Goal: Check status

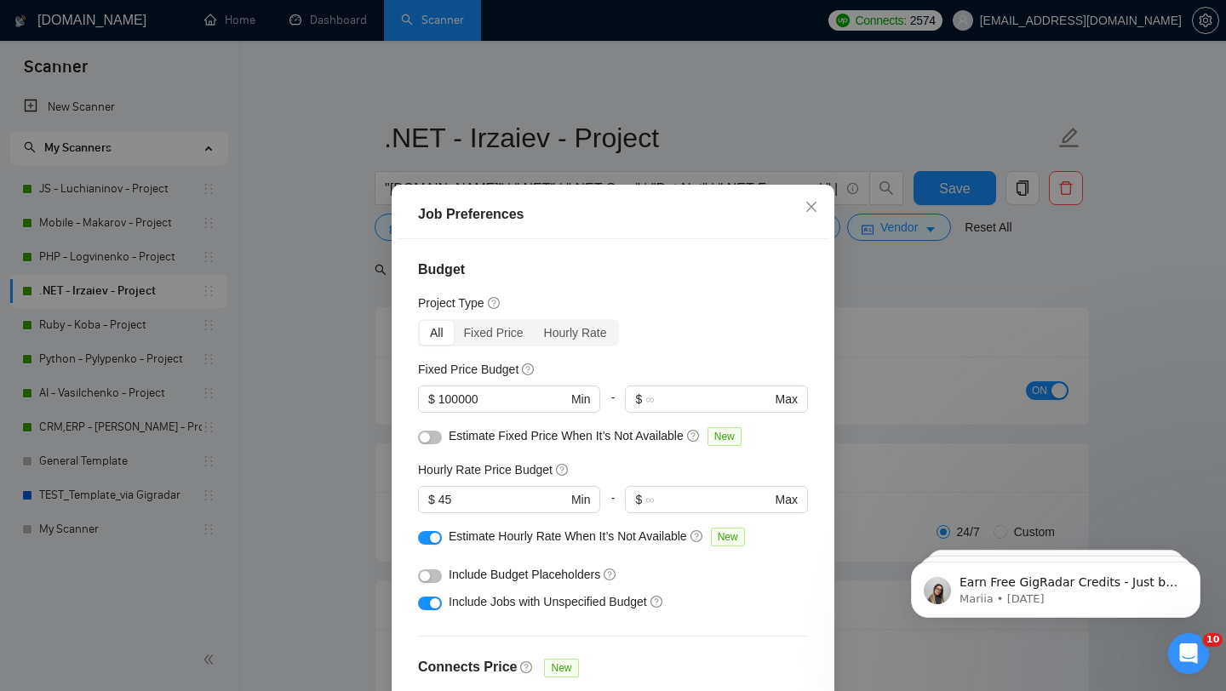
scroll to position [476, 0]
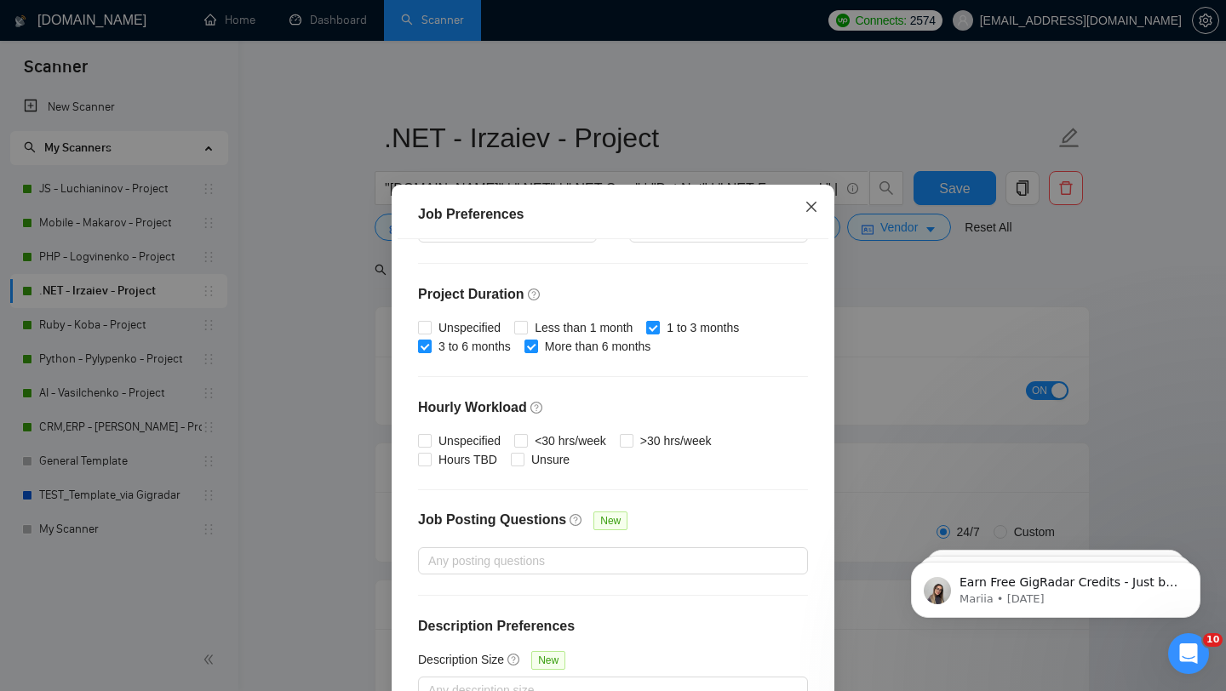
click at [805, 210] on icon "close" at bounding box center [811, 207] width 14 height 14
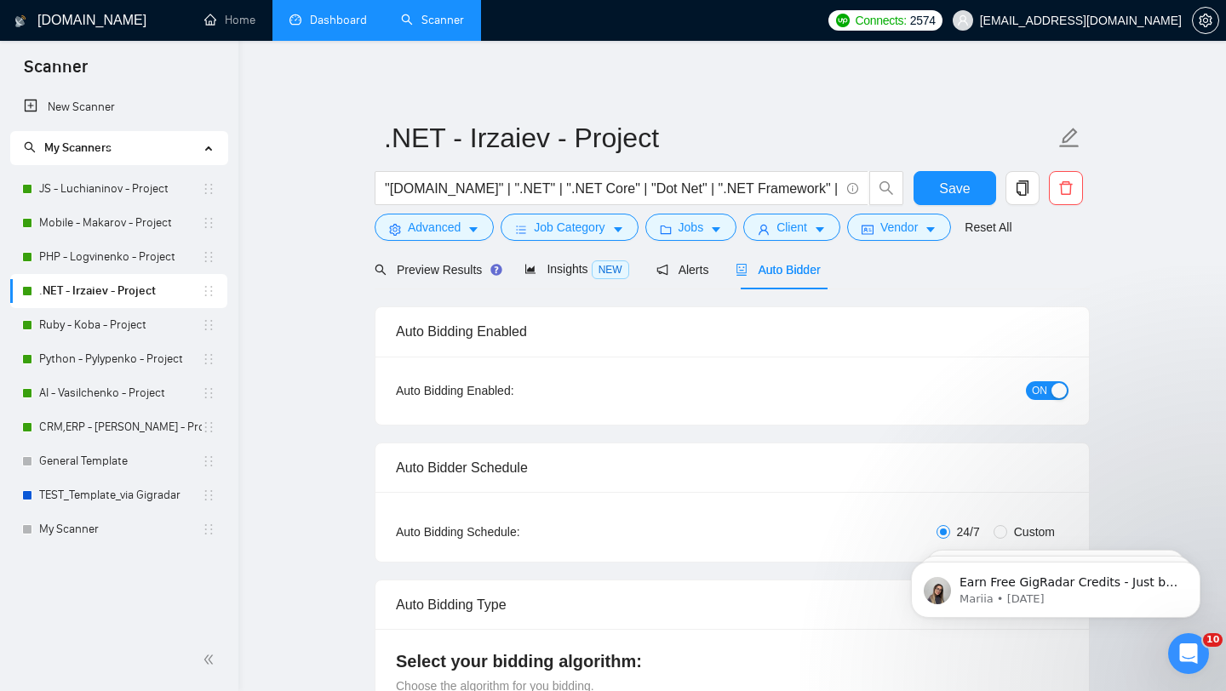
click at [356, 13] on link "Dashboard" at bounding box center [327, 20] width 77 height 14
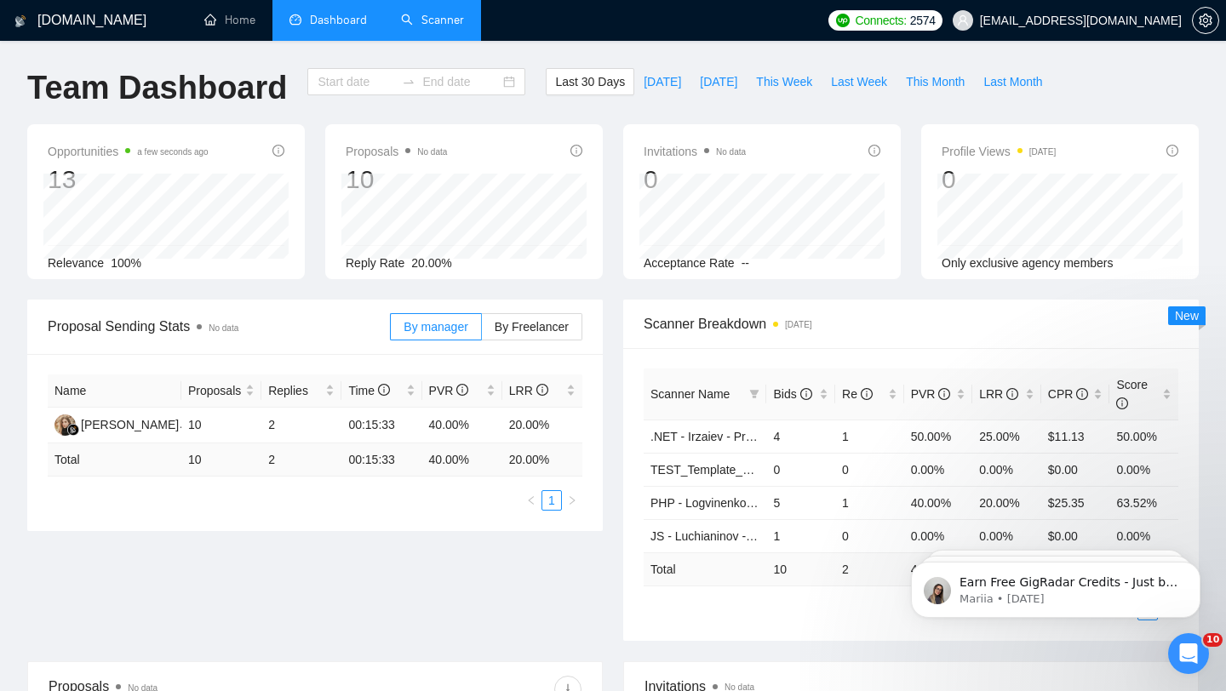
type input "[DATE]"
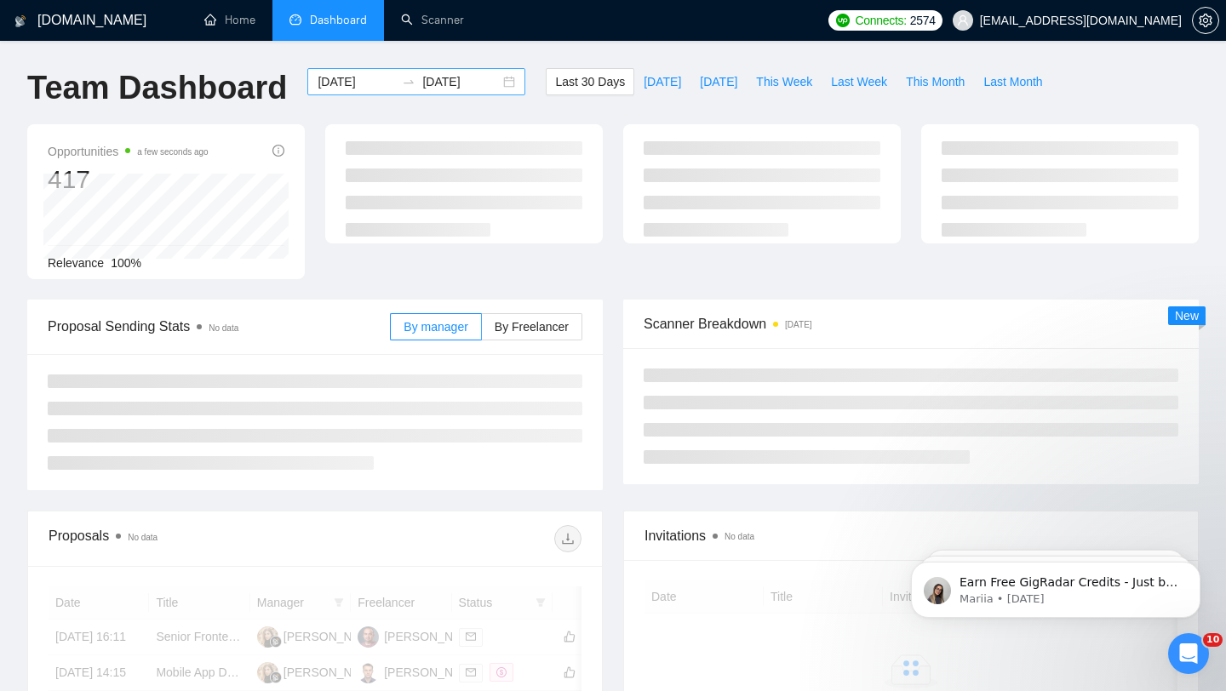
click at [491, 80] on div "[DATE] [DATE]" at bounding box center [416, 81] width 218 height 27
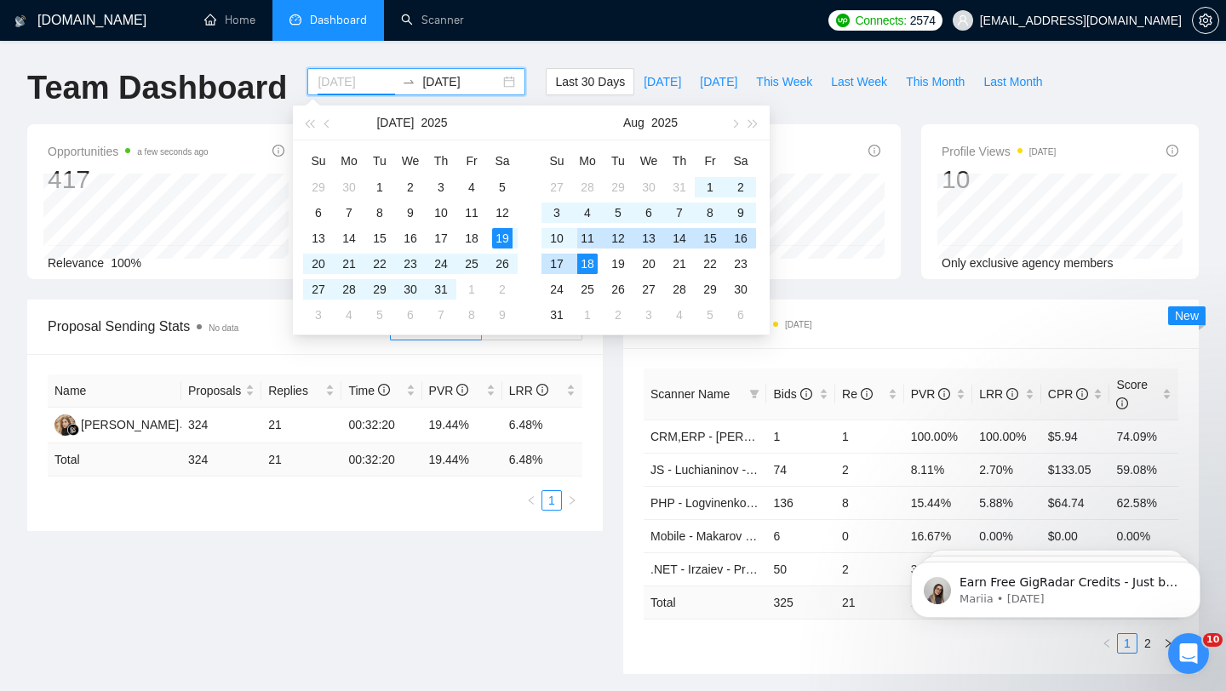
type input "[DATE]"
click at [589, 233] on div "11" at bounding box center [587, 238] width 20 height 20
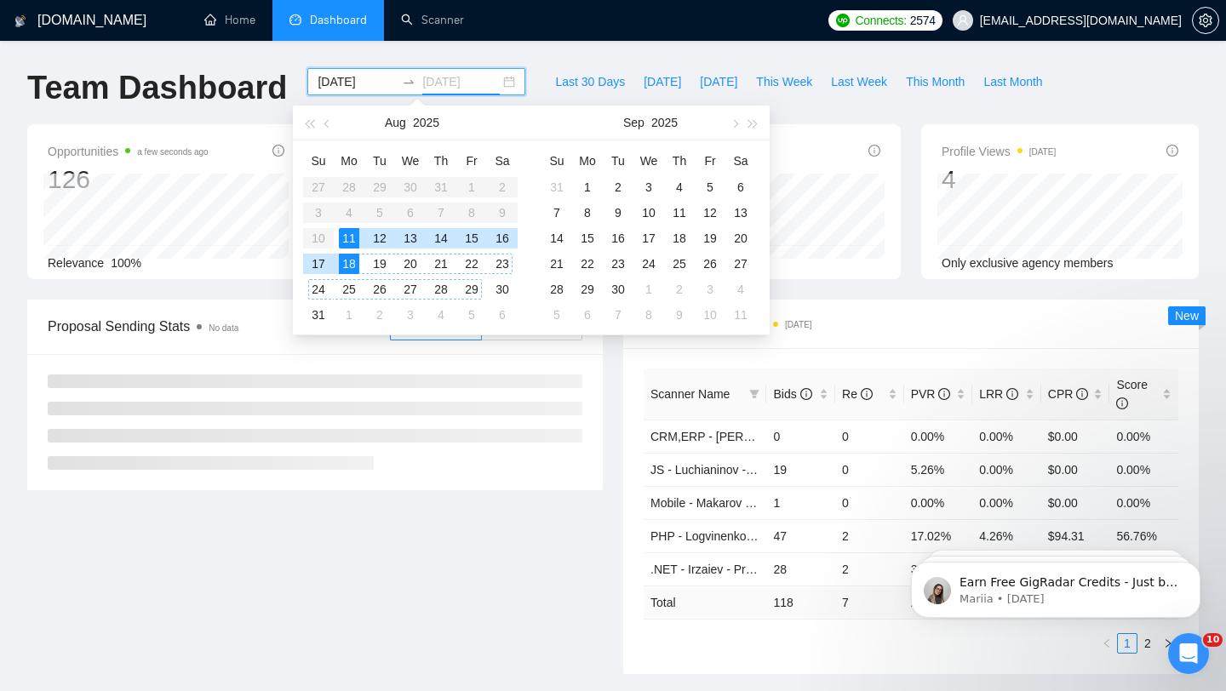
type input "[DATE]"
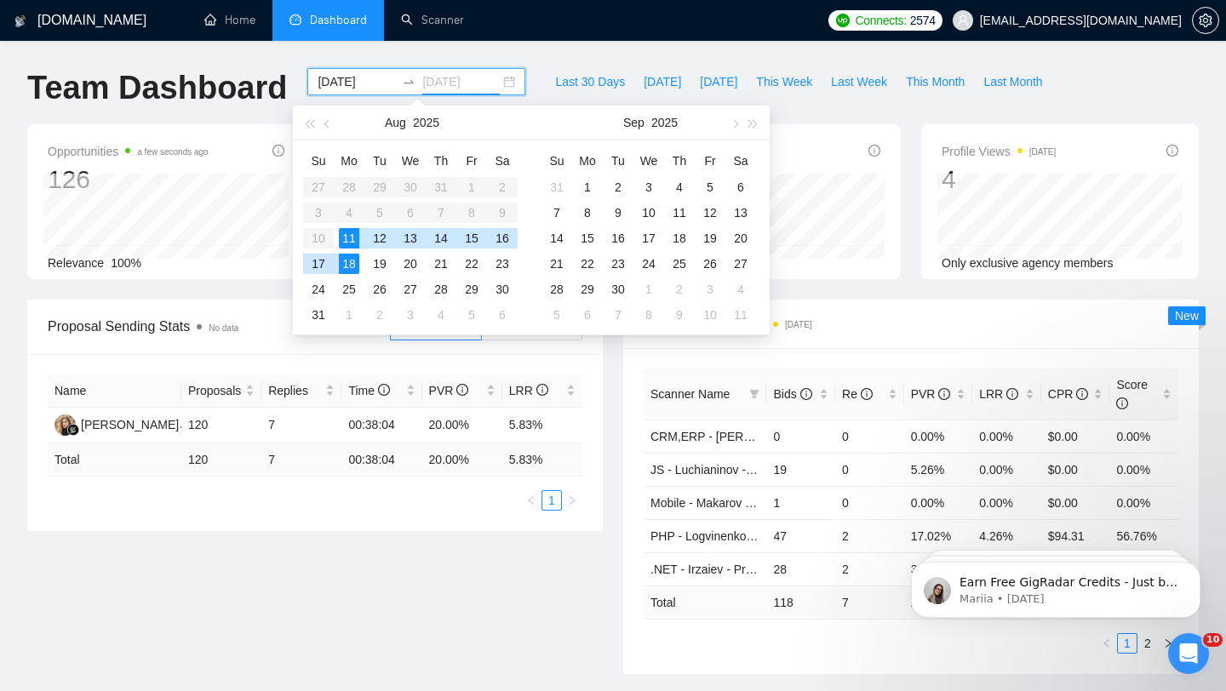
click at [350, 261] on div "18" at bounding box center [349, 264] width 20 height 20
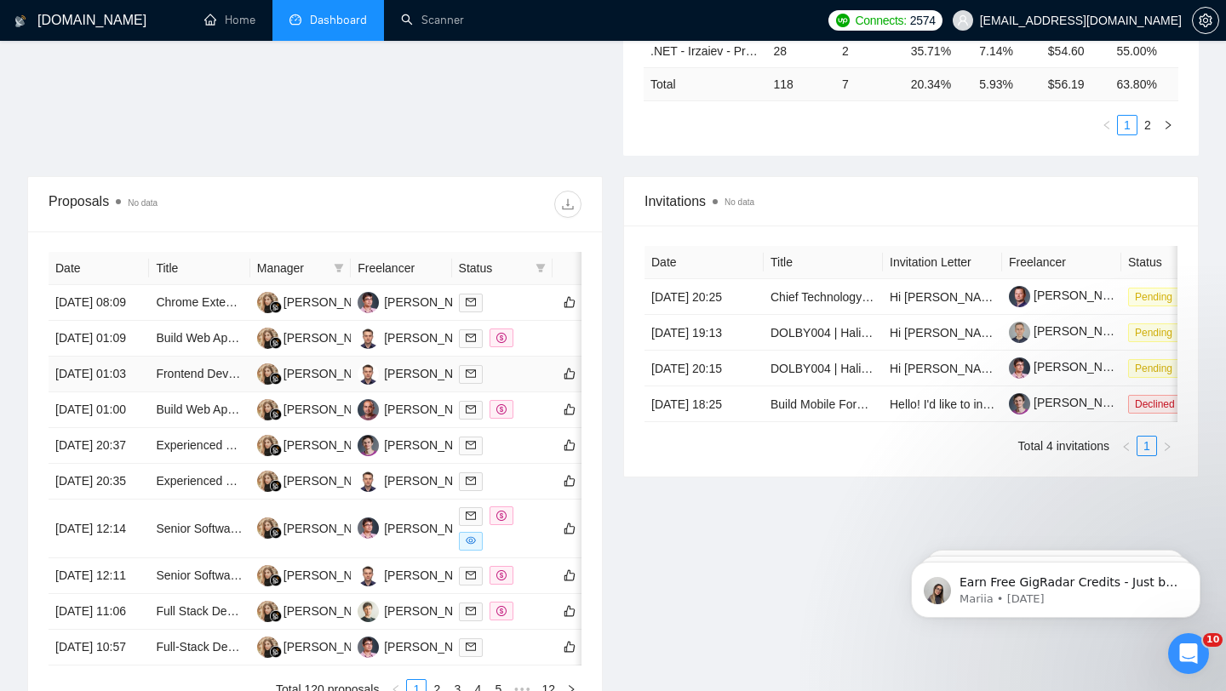
scroll to position [517, 0]
